Goal: Task Accomplishment & Management: Manage account settings

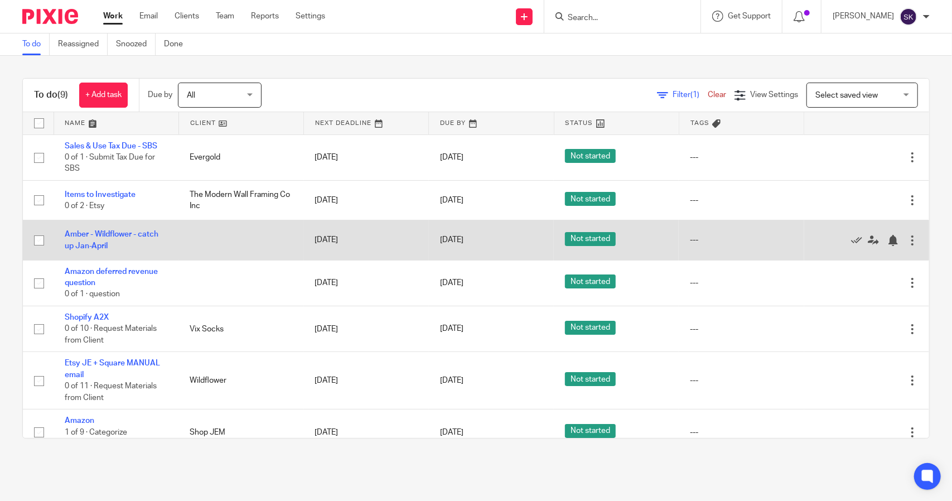
scroll to position [56, 0]
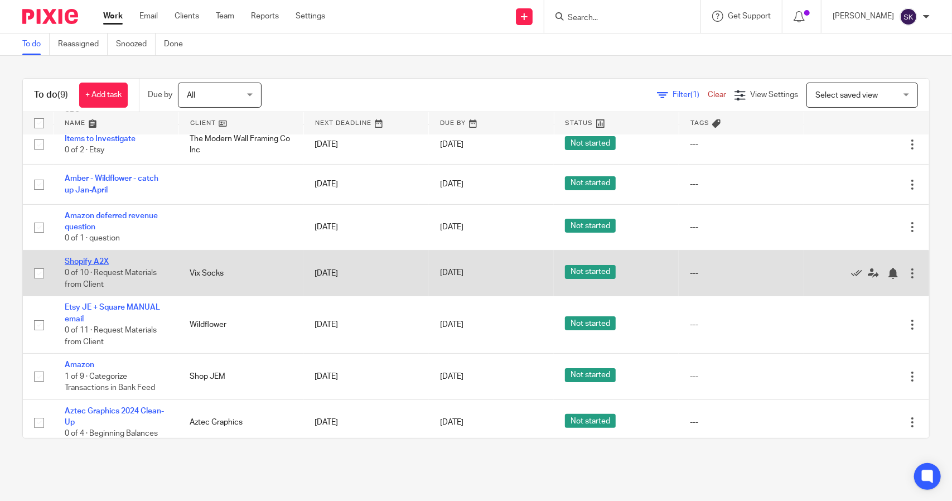
click at [89, 258] on link "Shopify A2X" at bounding box center [87, 262] width 44 height 8
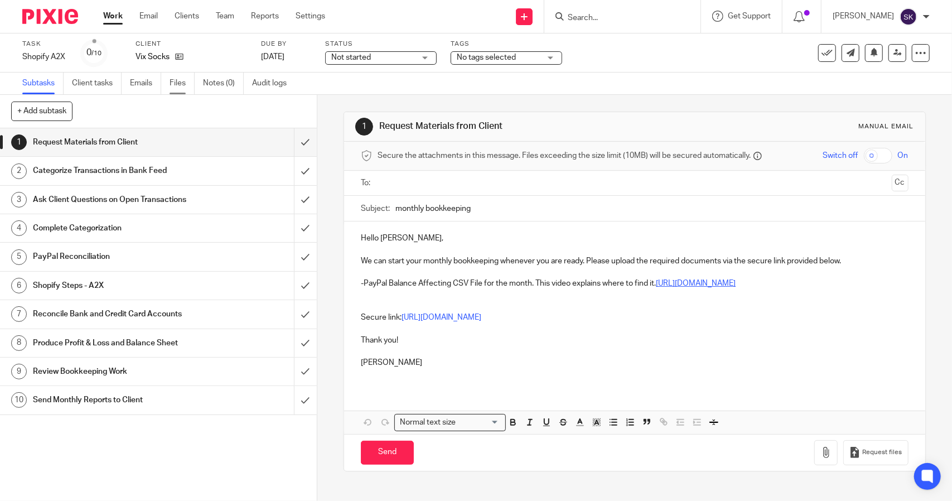
click at [182, 84] on link "Files" at bounding box center [182, 83] width 25 height 22
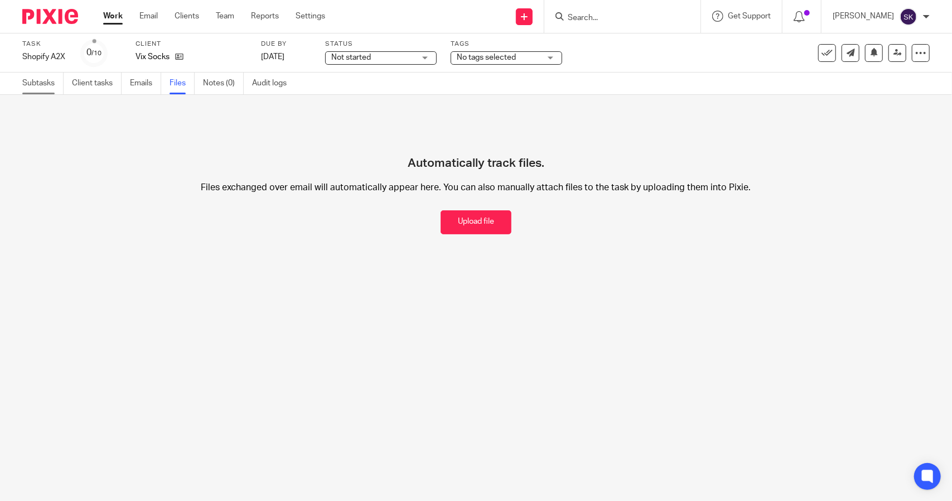
click at [43, 89] on link "Subtasks" at bounding box center [42, 83] width 41 height 22
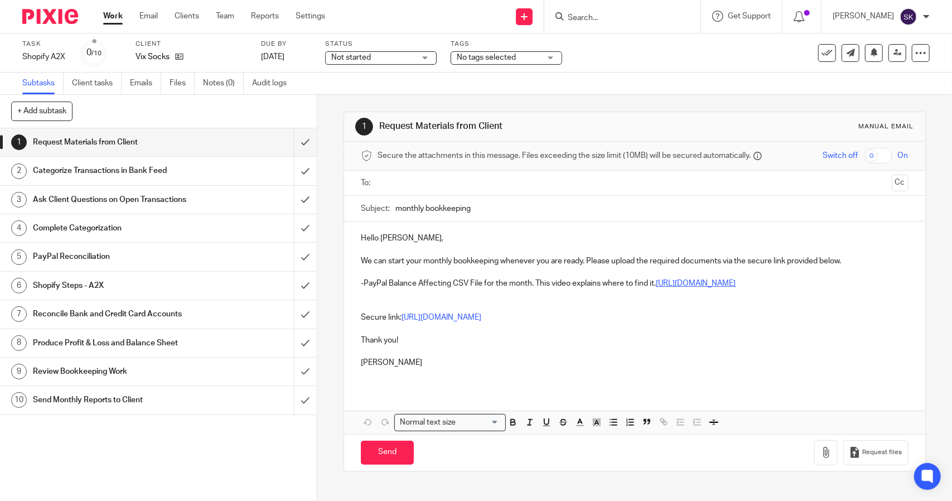
click at [189, 149] on h1 "Request Materials from Client" at bounding box center [116, 142] width 167 height 17
click at [294, 144] on input "submit" at bounding box center [158, 142] width 317 height 28
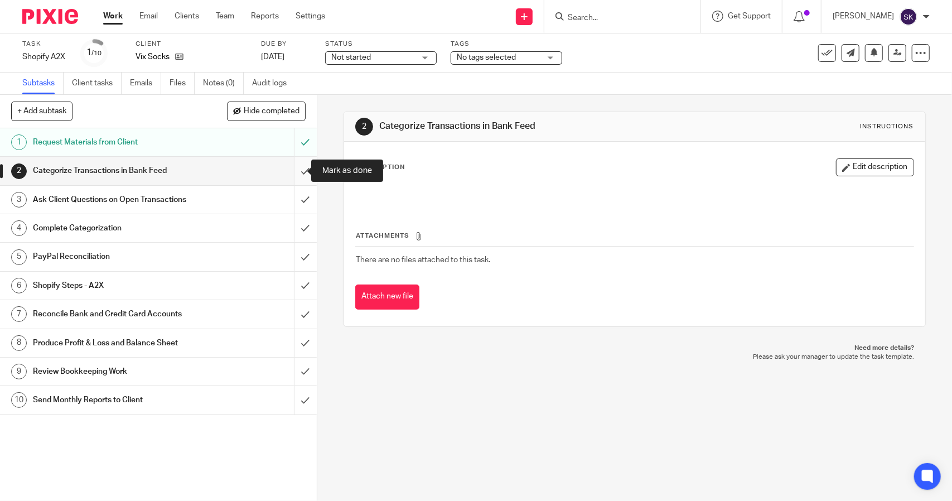
click at [297, 173] on input "submit" at bounding box center [158, 171] width 317 height 28
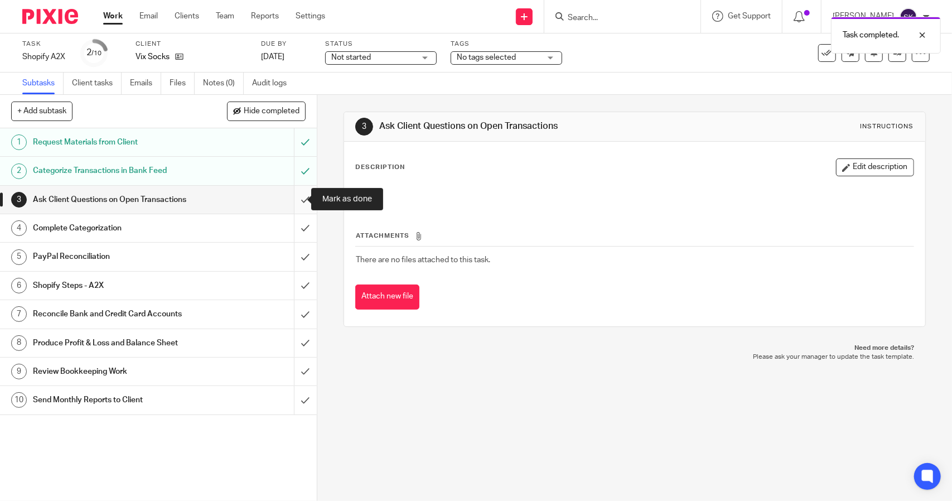
click at [292, 200] on input "submit" at bounding box center [158, 200] width 317 height 28
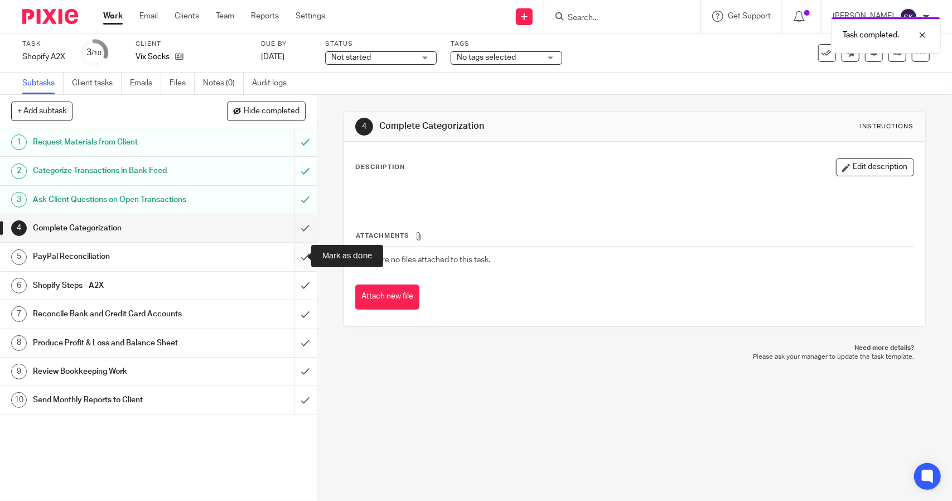
click at [297, 259] on input "submit" at bounding box center [158, 257] width 317 height 28
click at [294, 283] on input "submit" at bounding box center [158, 286] width 317 height 28
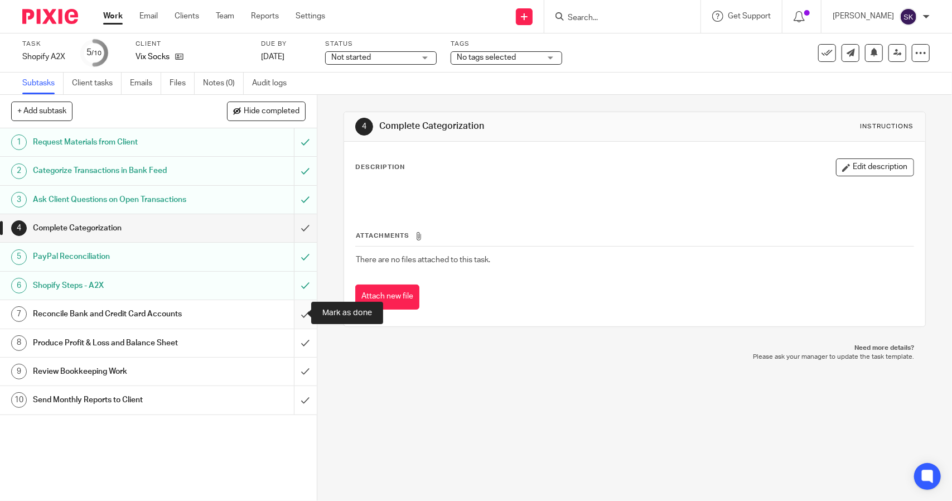
click at [297, 311] on input "submit" at bounding box center [158, 314] width 317 height 28
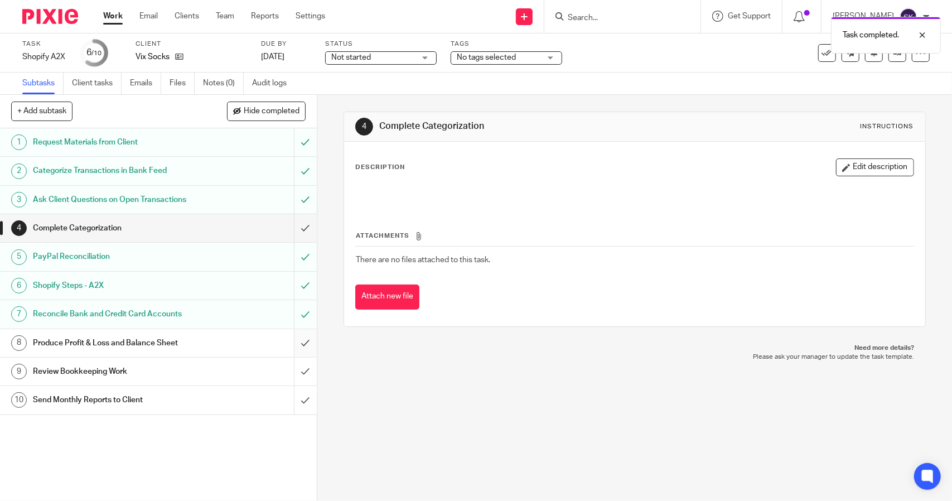
click at [297, 337] on input "submit" at bounding box center [158, 343] width 317 height 28
click at [412, 55] on span "Not started" at bounding box center [373, 58] width 84 height 12
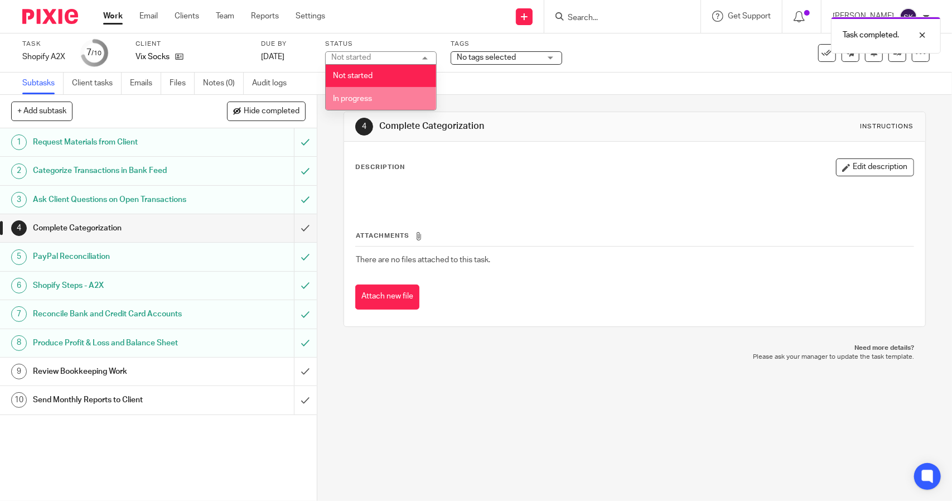
click at [409, 103] on li "In progress" at bounding box center [381, 98] width 110 height 23
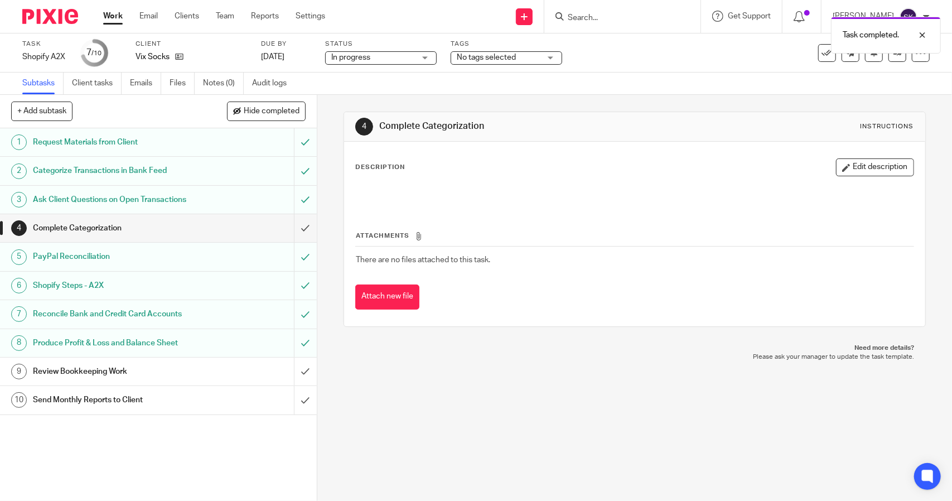
click at [468, 56] on span "No tags selected" at bounding box center [486, 58] width 59 height 8
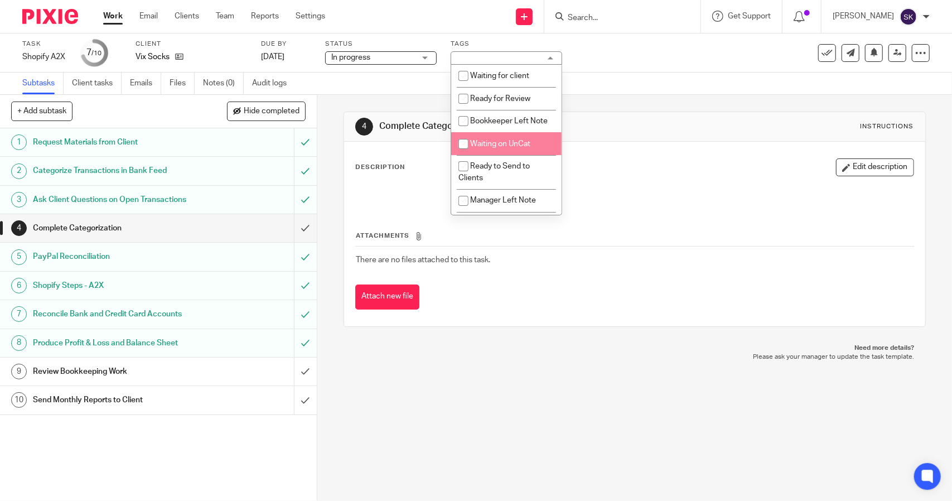
click at [462, 154] on input "checkbox" at bounding box center [463, 143] width 21 height 21
checkbox input "true"
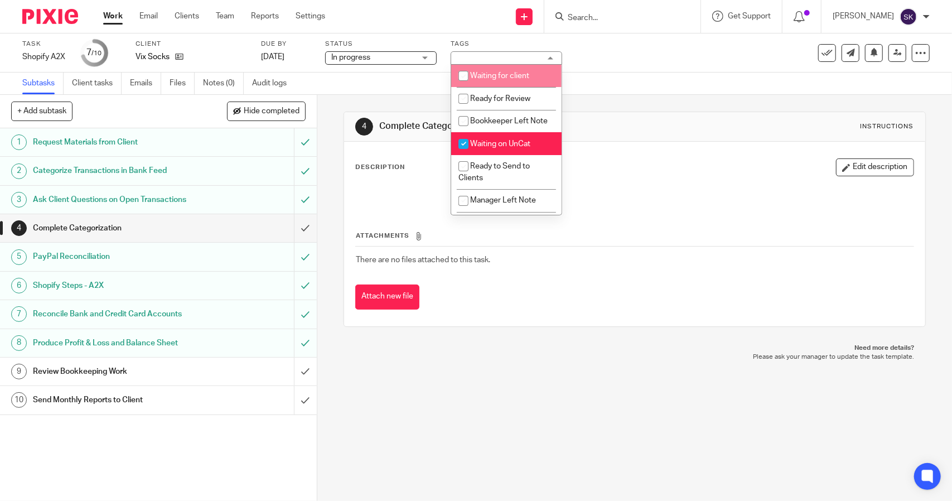
click at [586, 66] on div "Task Shopify A2X Save Shopify A2X 7 /10 Client Vix Socks Due by Aug 28, 2025 St…" at bounding box center [476, 52] width 952 height 39
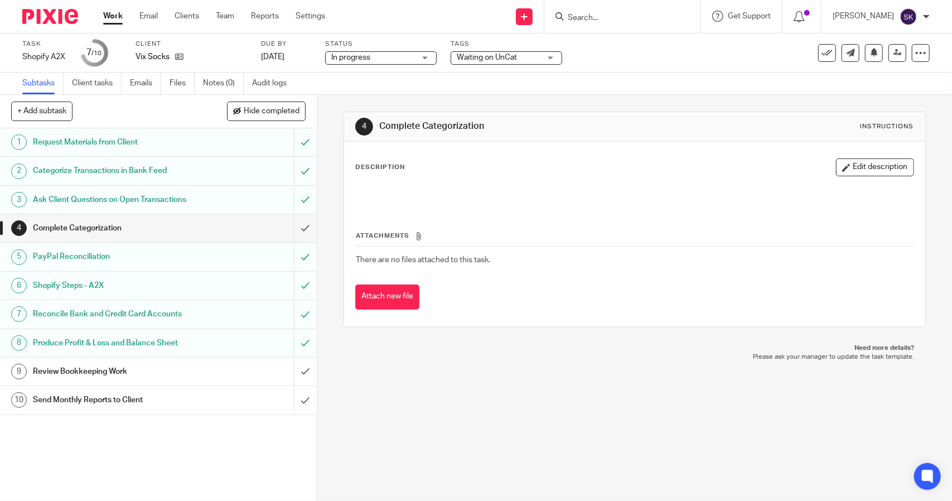
click at [485, 61] on span "Waiting on UnCat" at bounding box center [499, 58] width 84 height 12
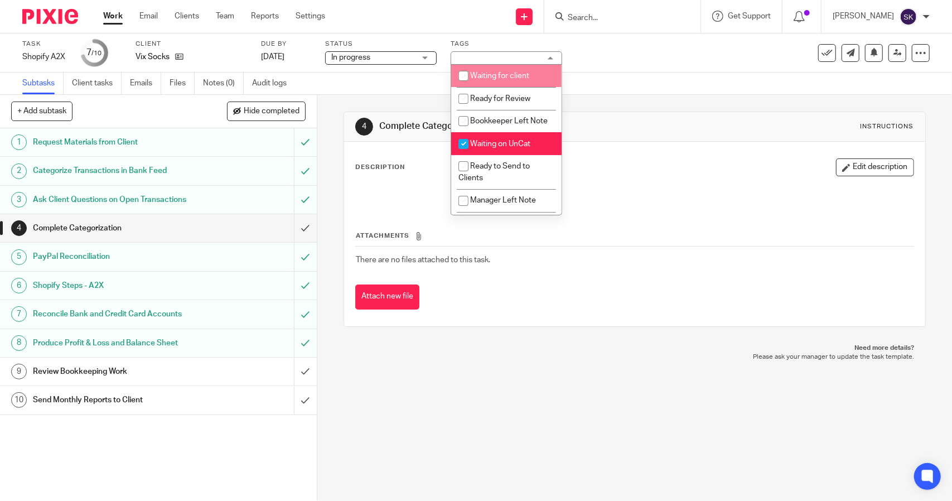
click at [462, 77] on input "checkbox" at bounding box center [463, 75] width 21 height 21
checkbox input "true"
click at [603, 60] on div "Task Shopify A2X Save Shopify A2X 7 /10 Client Vix Socks Due by Aug 28, 2025 St…" at bounding box center [400, 53] width 756 height 27
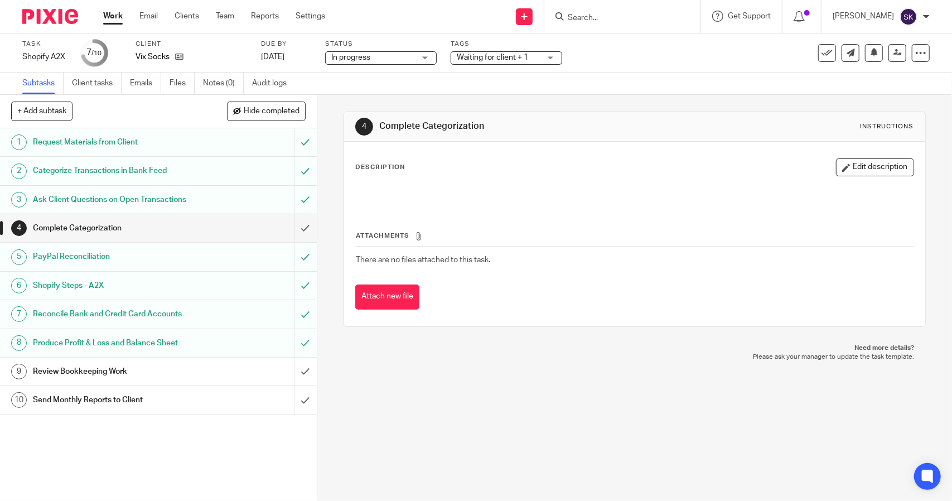
click at [111, 12] on link "Work" at bounding box center [113, 16] width 20 height 11
